Goal: Information Seeking & Learning: Learn about a topic

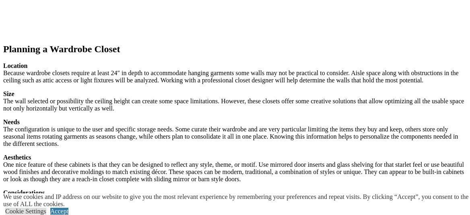
scroll to position [1254, 0]
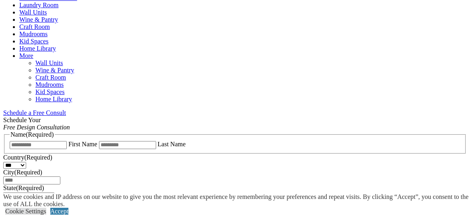
scroll to position [432, 0]
